Goal: Task Accomplishment & Management: Understand process/instructions

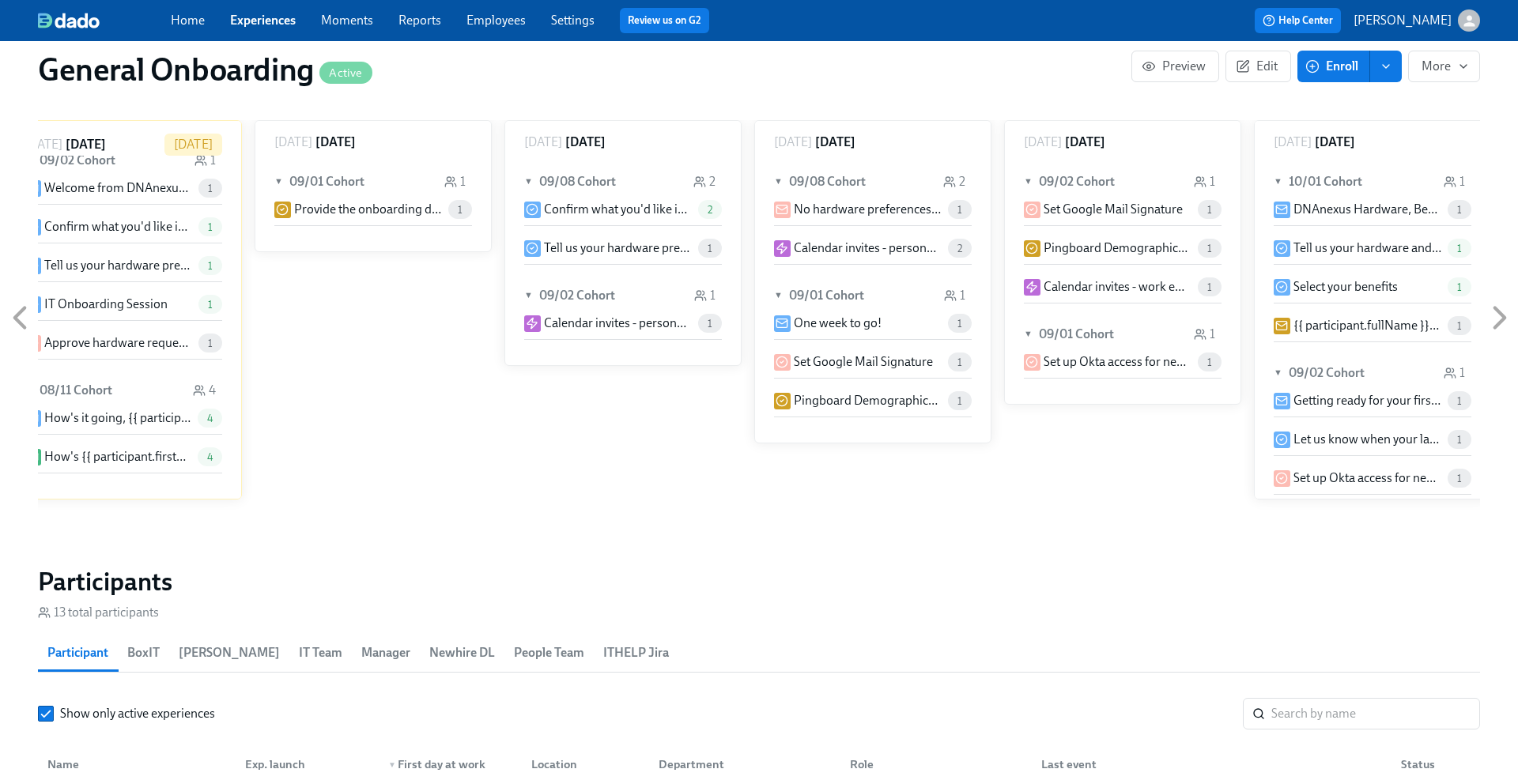
scroll to position [1254, 0]
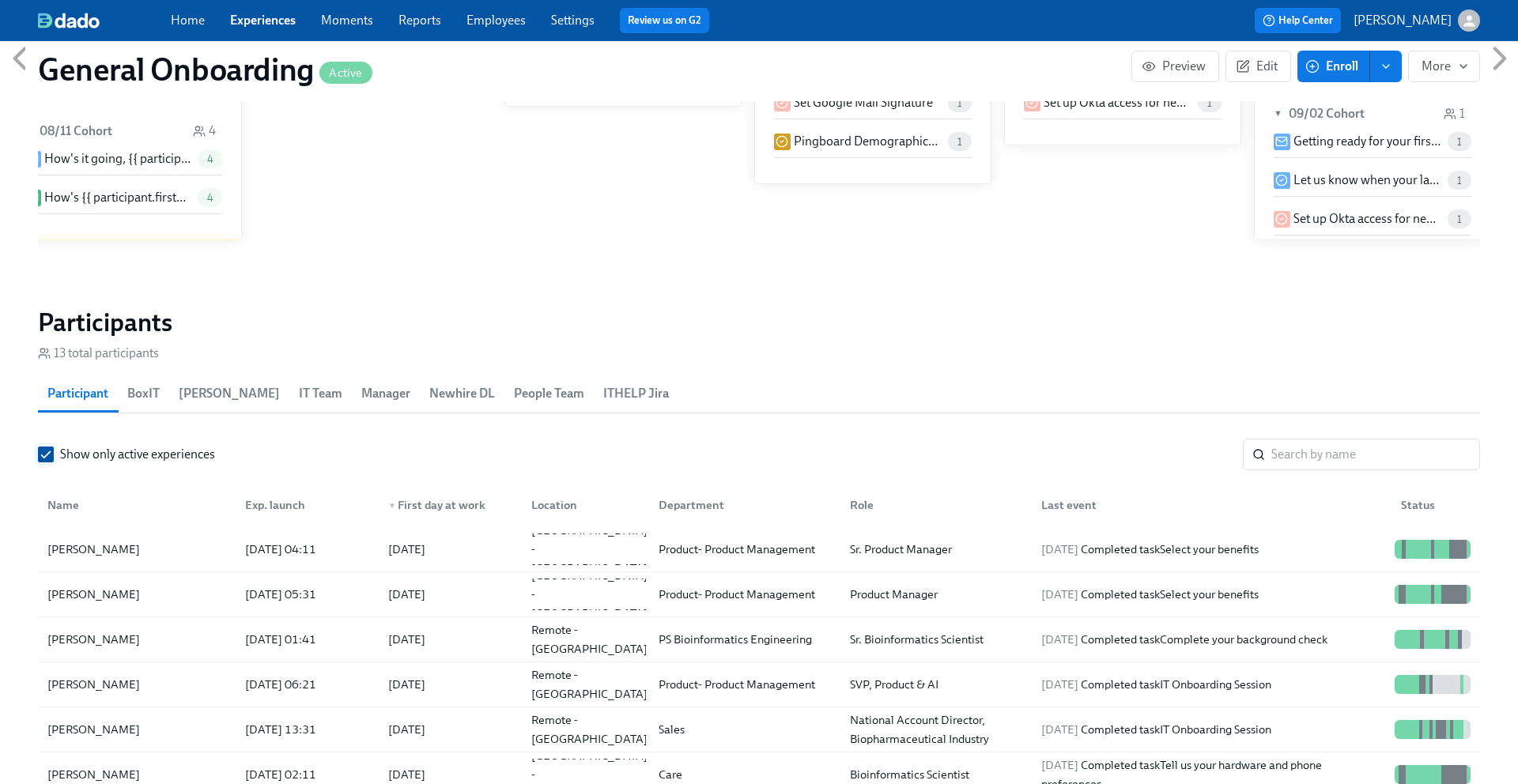
click at [51, 454] on input "Show only active experiences" at bounding box center [46, 455] width 15 height 15
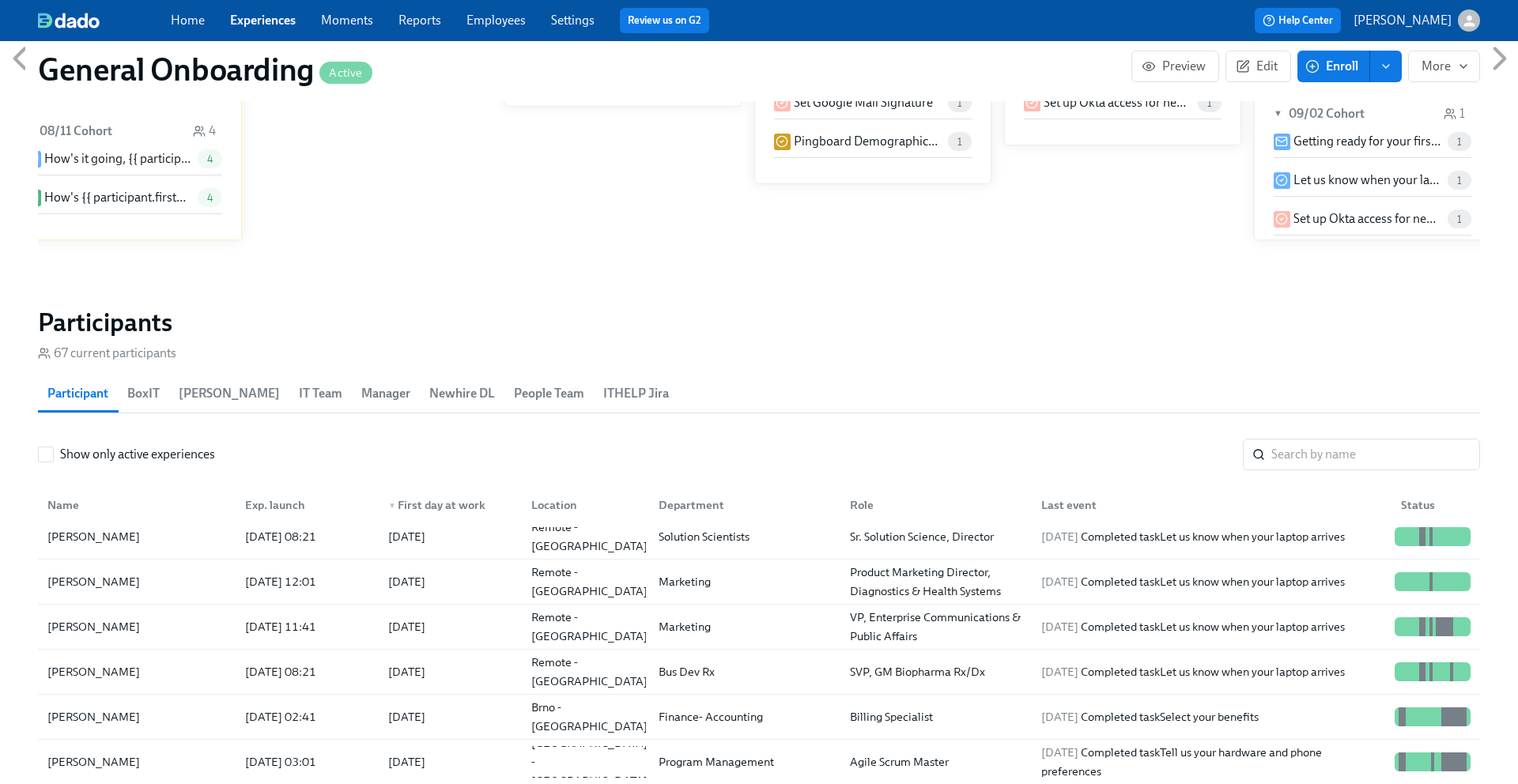
scroll to position [646, 0]
click at [107, 668] on div "[PERSON_NAME]" at bounding box center [94, 668] width 106 height 19
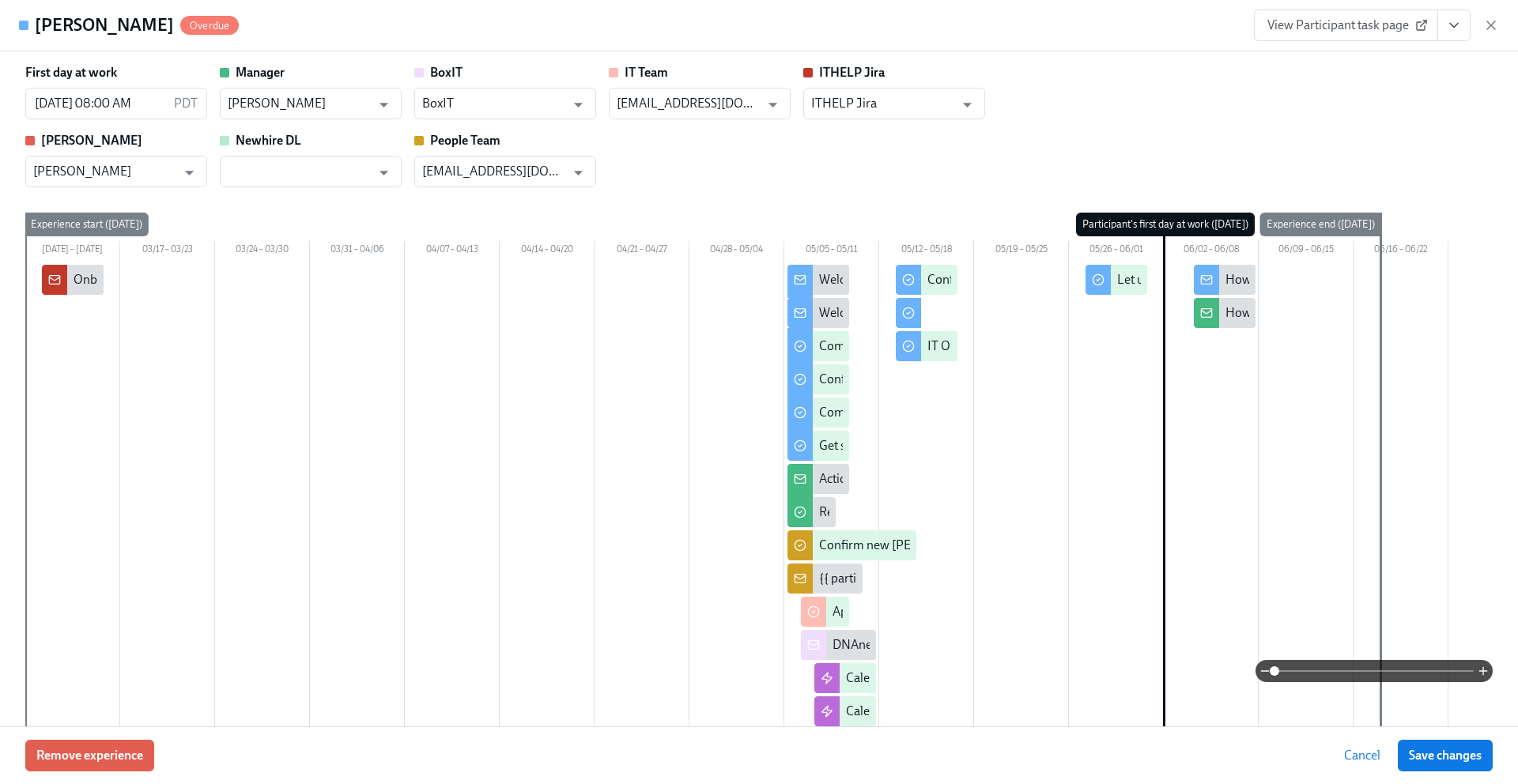
click at [1368, 33] on span "View Participant task page" at bounding box center [1346, 25] width 157 height 15
click at [1448, 32] on icon "View task page" at bounding box center [1453, 25] width 15 height 15
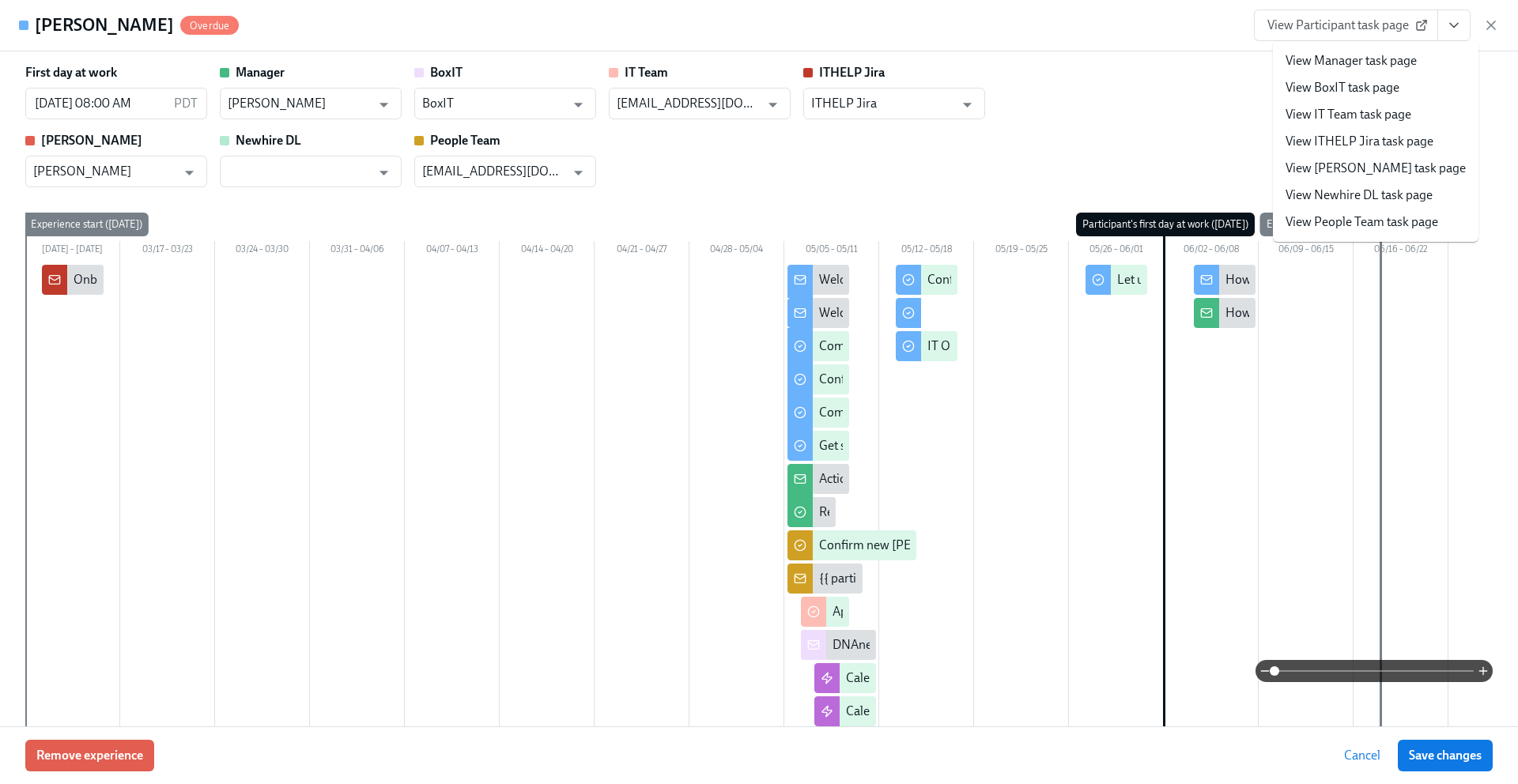
click at [1398, 64] on link "View Manager task page" at bounding box center [1351, 60] width 131 height 17
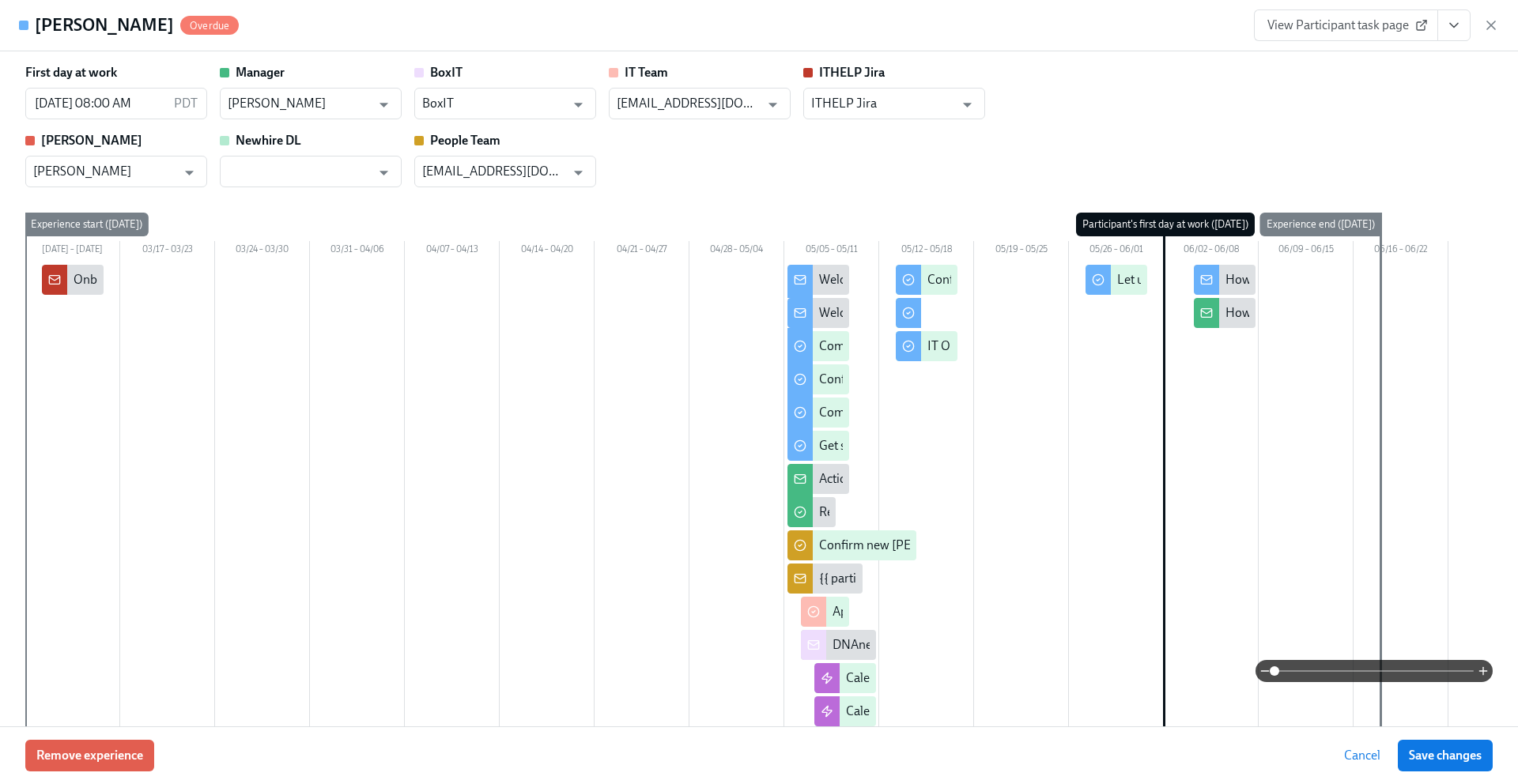
scroll to position [646, 0]
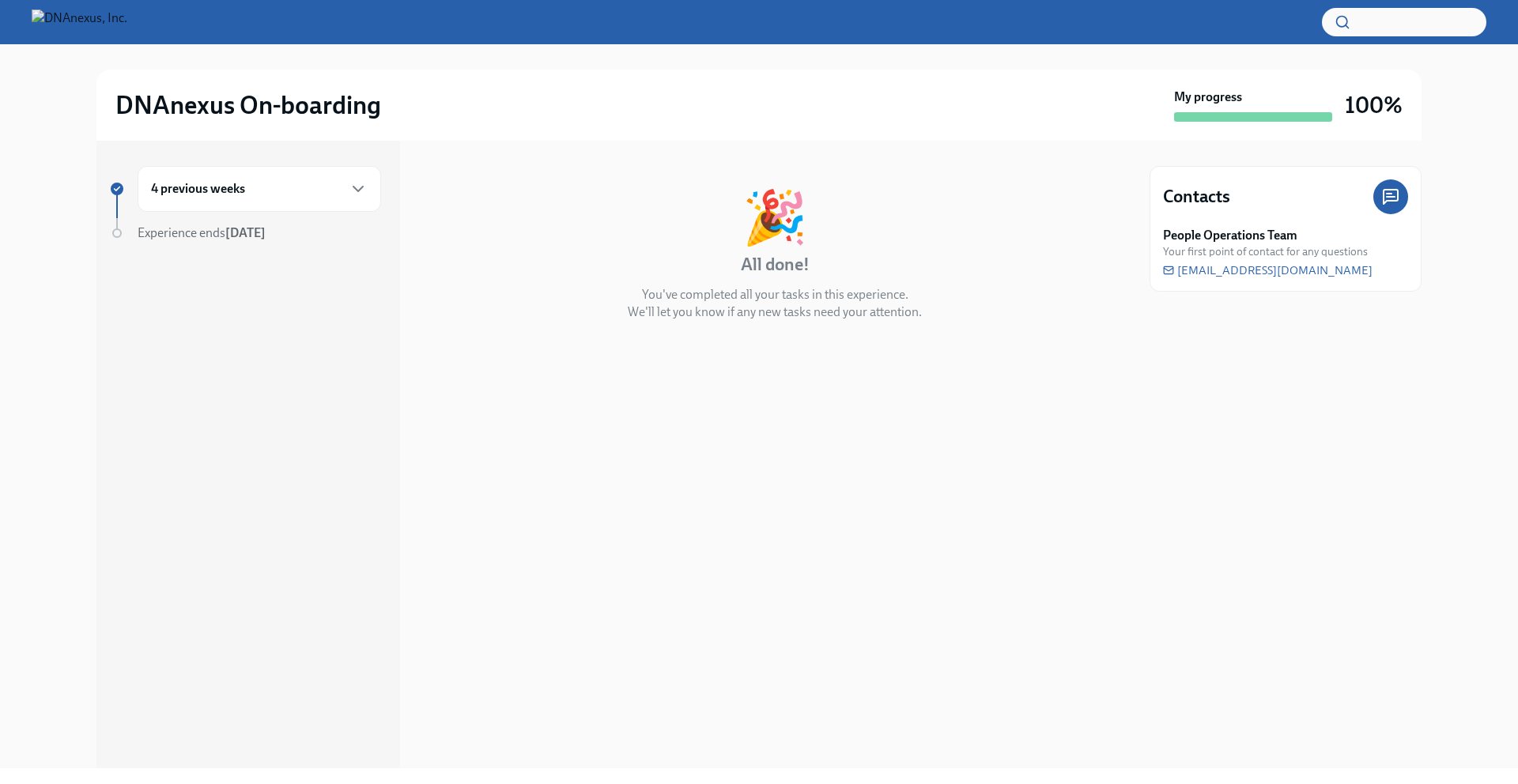
click at [339, 191] on div "4 previous weeks" at bounding box center [259, 188] width 217 height 19
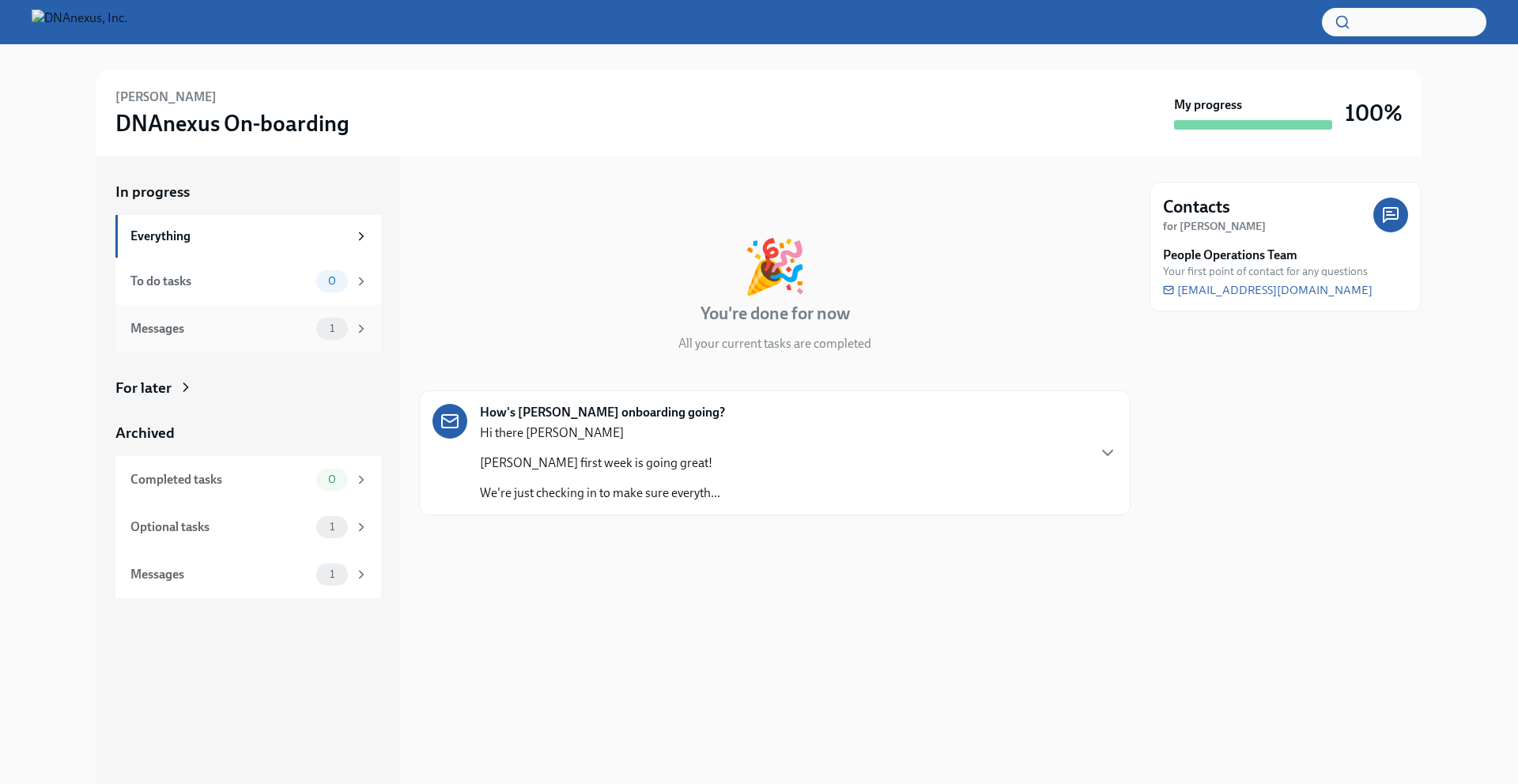
click at [365, 329] on icon at bounding box center [361, 329] width 15 height 15
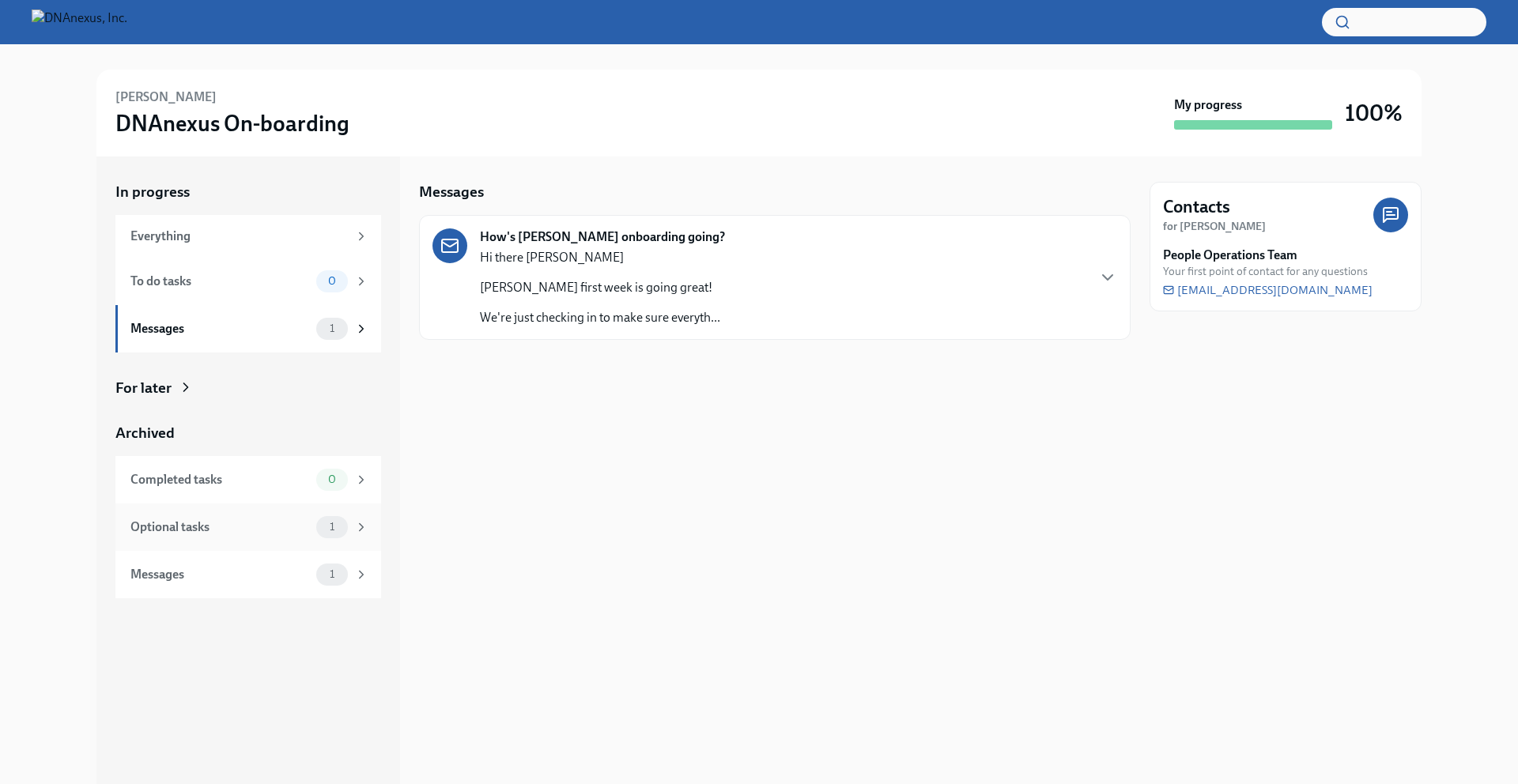
click at [359, 537] on div "1" at bounding box center [342, 527] width 52 height 22
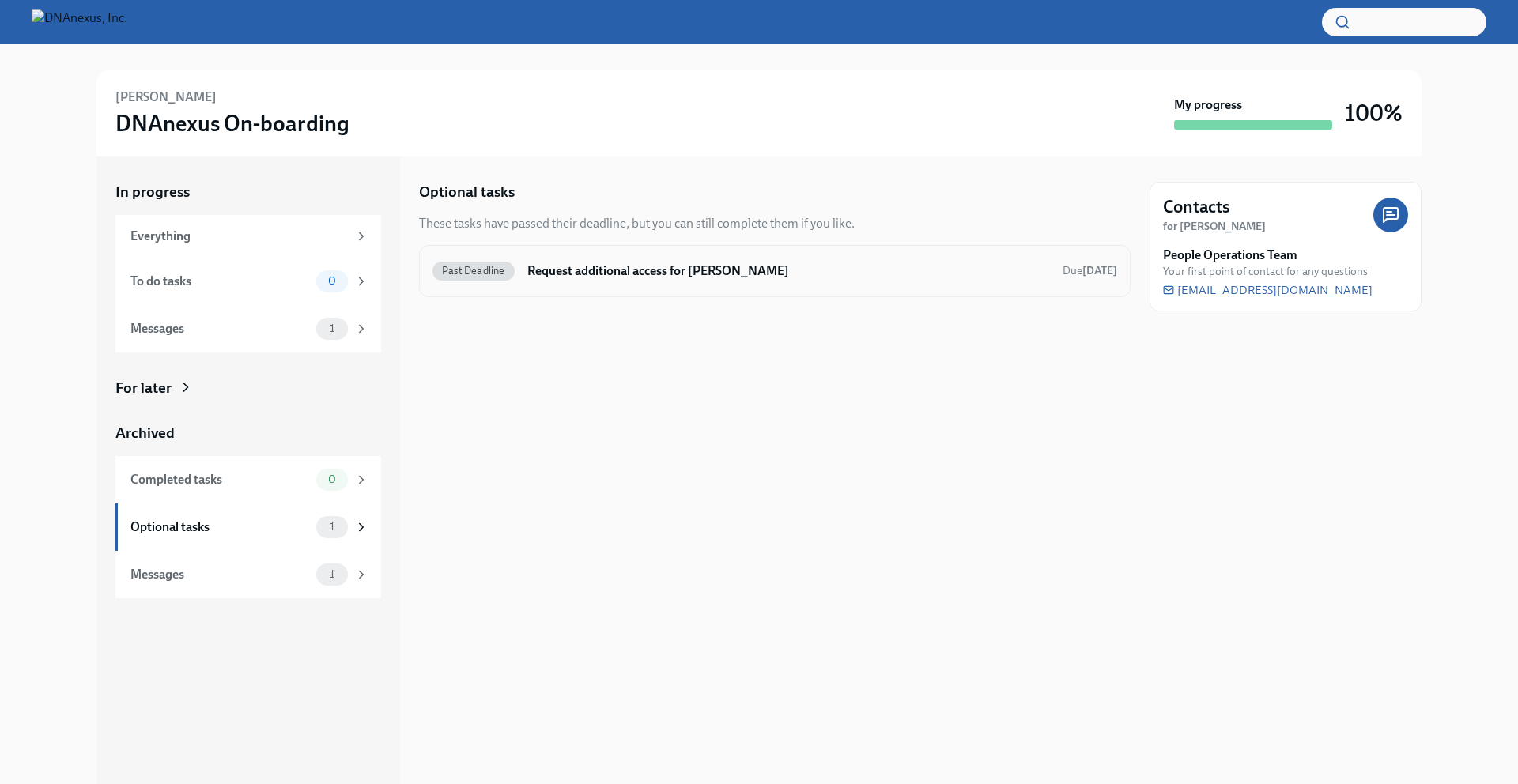
click at [638, 270] on h6 "Request additional access for [PERSON_NAME]" at bounding box center [789, 270] width 522 height 17
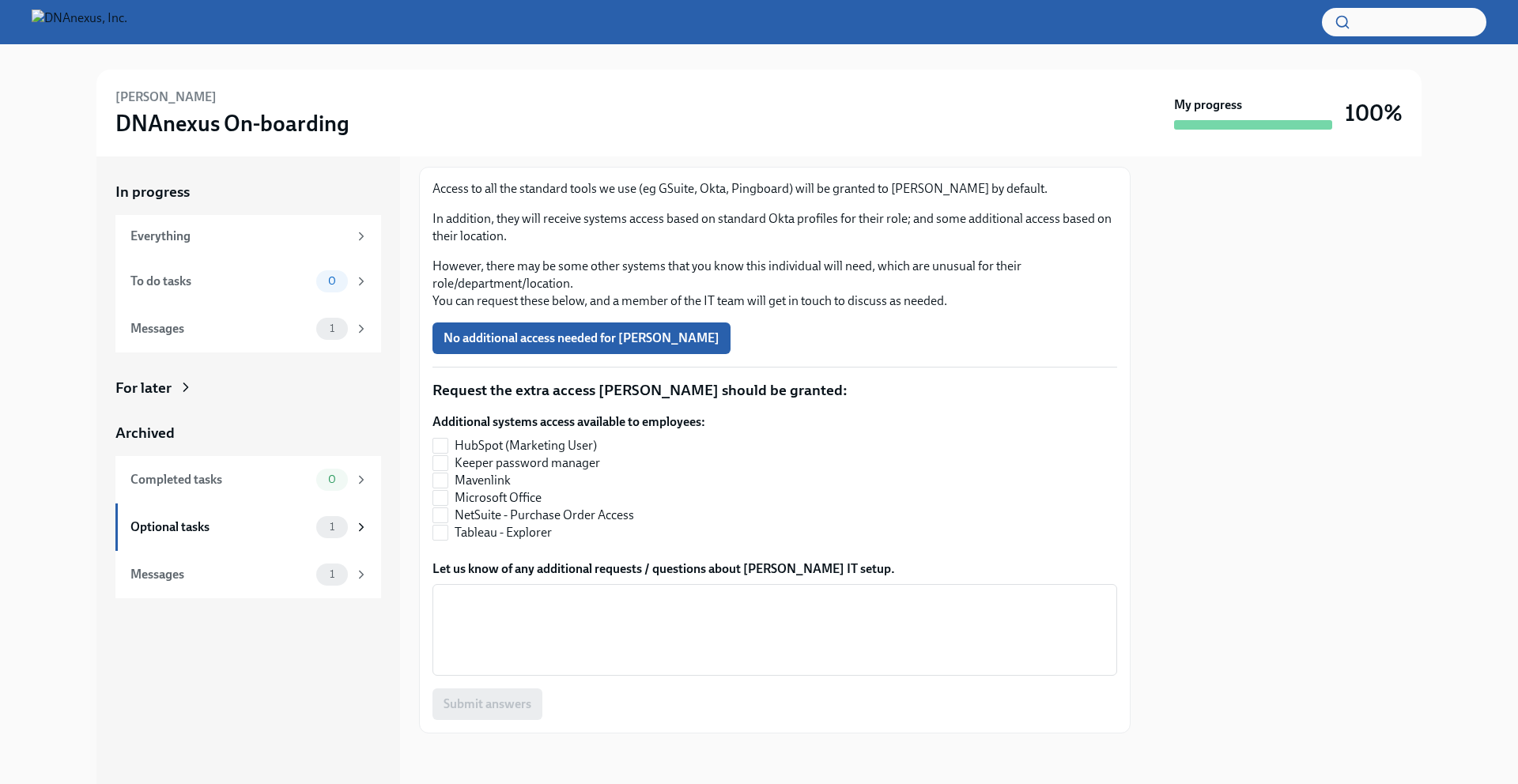
scroll to position [160, 0]
